Goal: Navigation & Orientation: Understand site structure

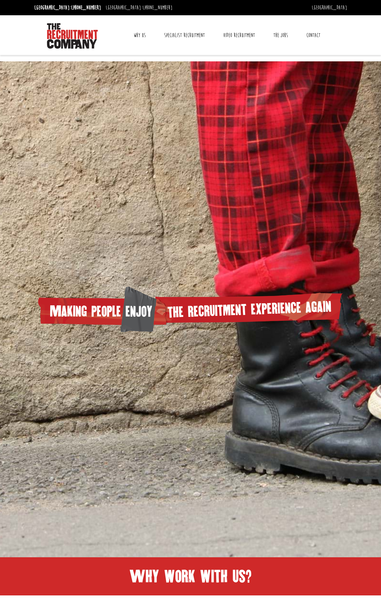
scroll to position [186, 0]
